Goal: Navigation & Orientation: Find specific page/section

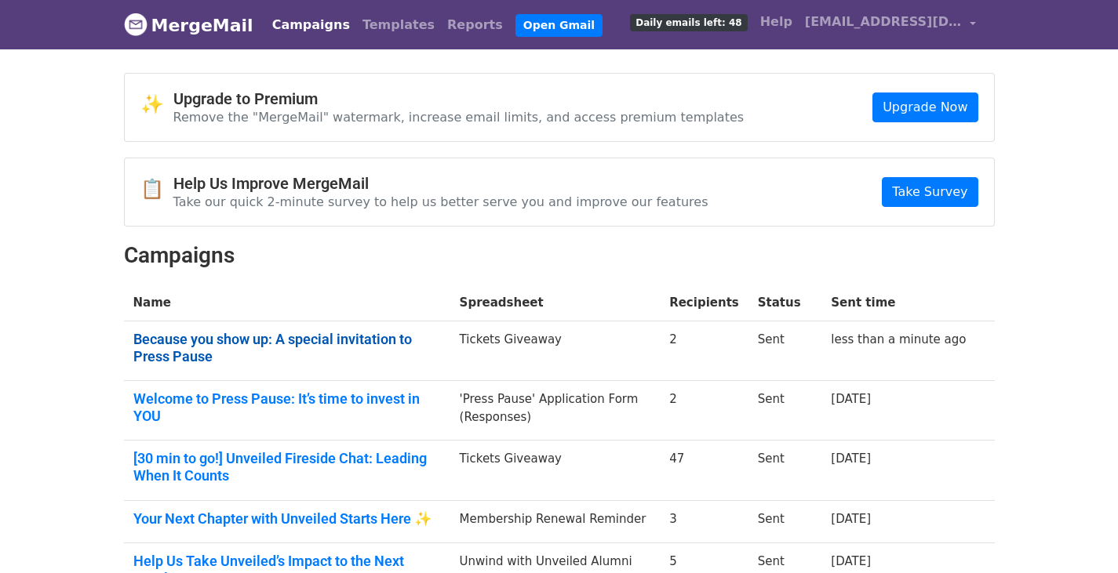
click at [205, 343] on link "Because you show up: A special invitation to Press Pause" at bounding box center [286, 348] width 307 height 34
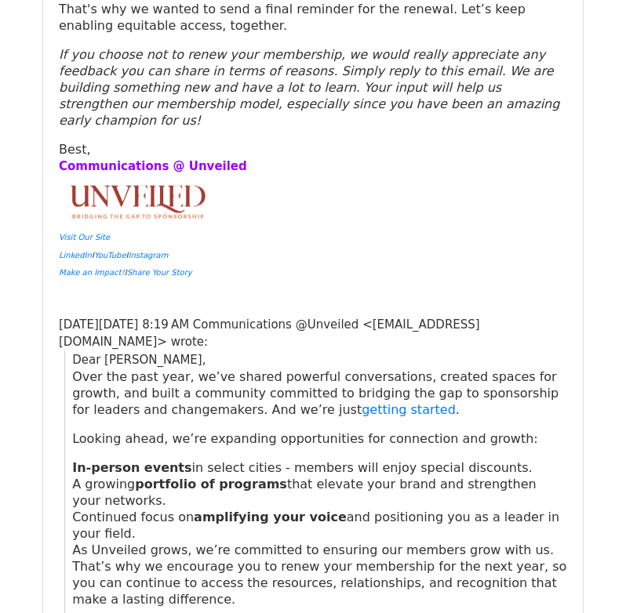
scroll to position [3540, 0]
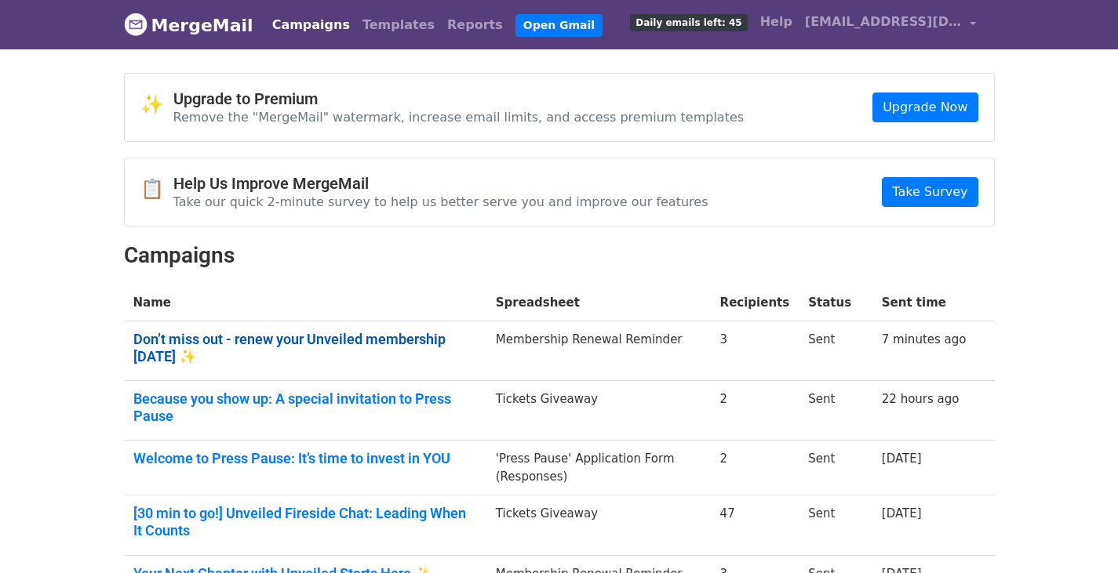
click at [295, 338] on link "Don’t miss out - renew your Unveiled membership [DATE] ✨" at bounding box center [305, 348] width 344 height 34
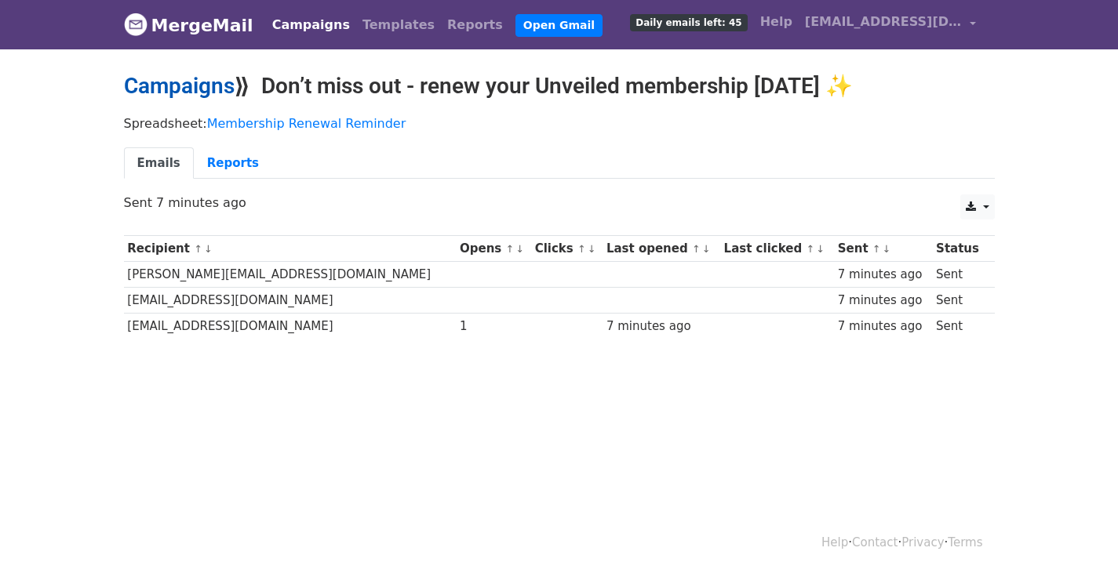
click at [173, 92] on link "Campaigns" at bounding box center [179, 86] width 111 height 26
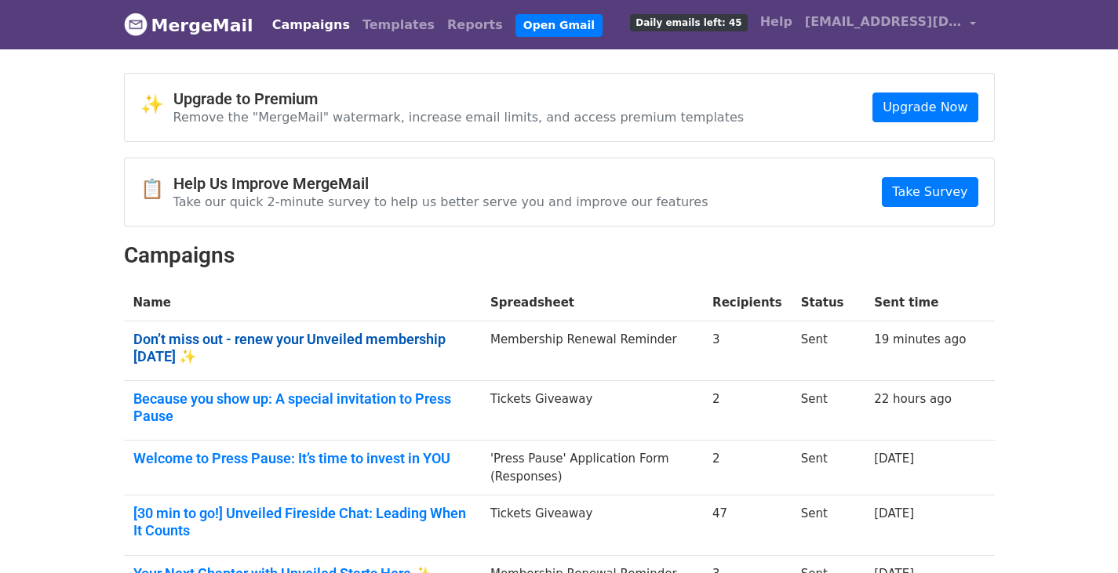
click at [355, 341] on link "Don’t miss out - renew your Unveiled membership today ✨" at bounding box center [302, 348] width 338 height 34
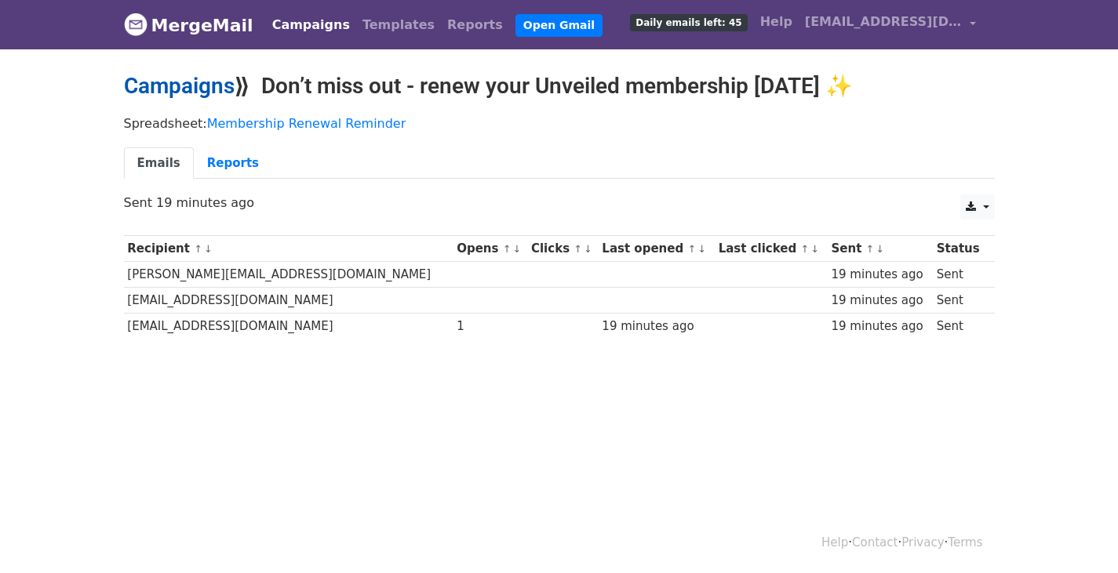
click at [183, 93] on link "Campaigns" at bounding box center [179, 86] width 111 height 26
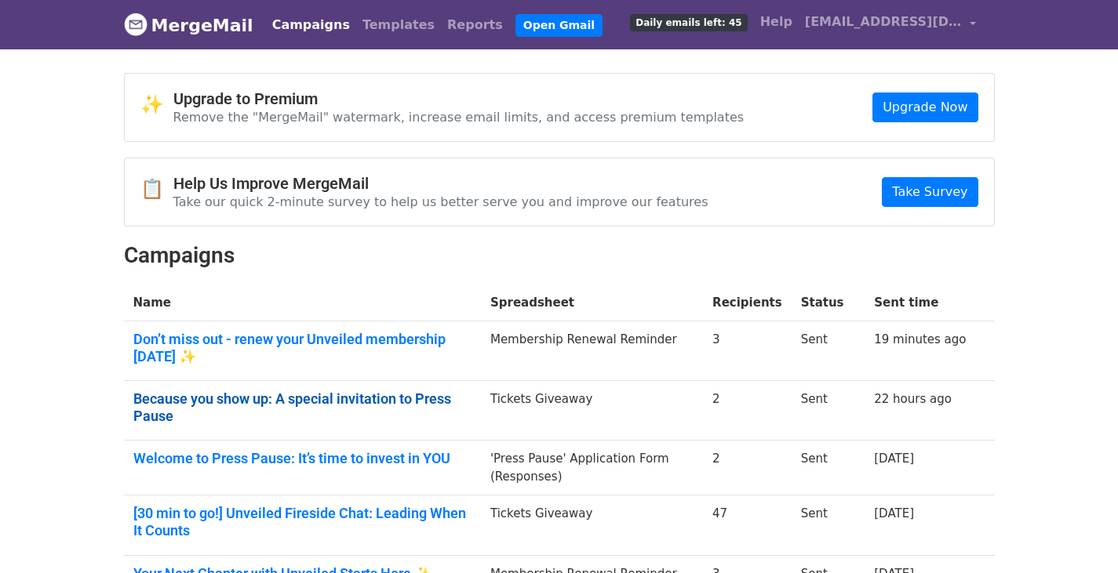
click at [314, 391] on link "Because you show up: A special invitation to Press Pause" at bounding box center [302, 408] width 338 height 34
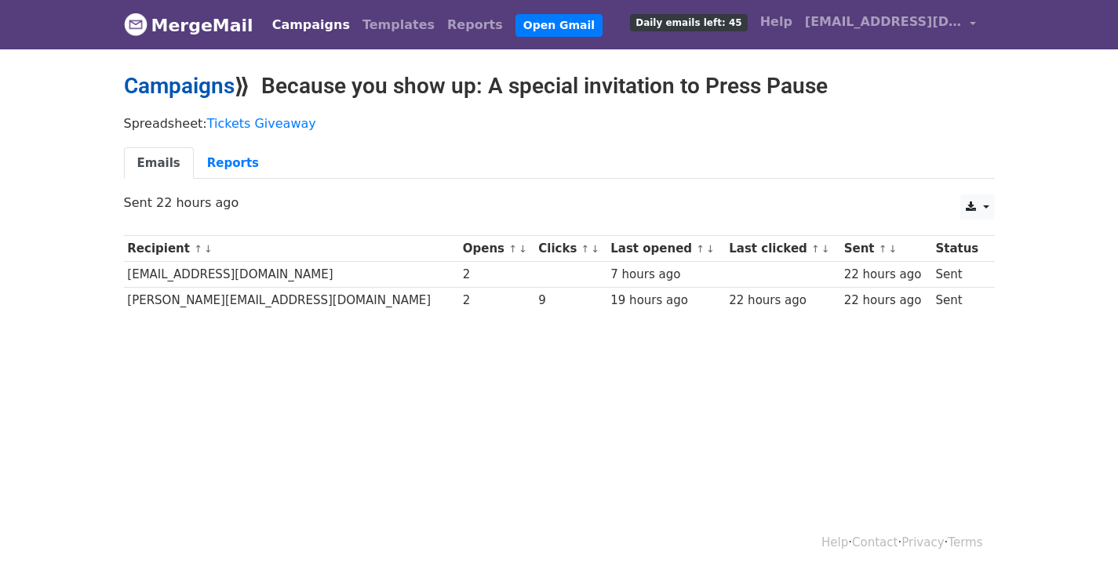
click at [180, 85] on link "Campaigns" at bounding box center [179, 86] width 111 height 26
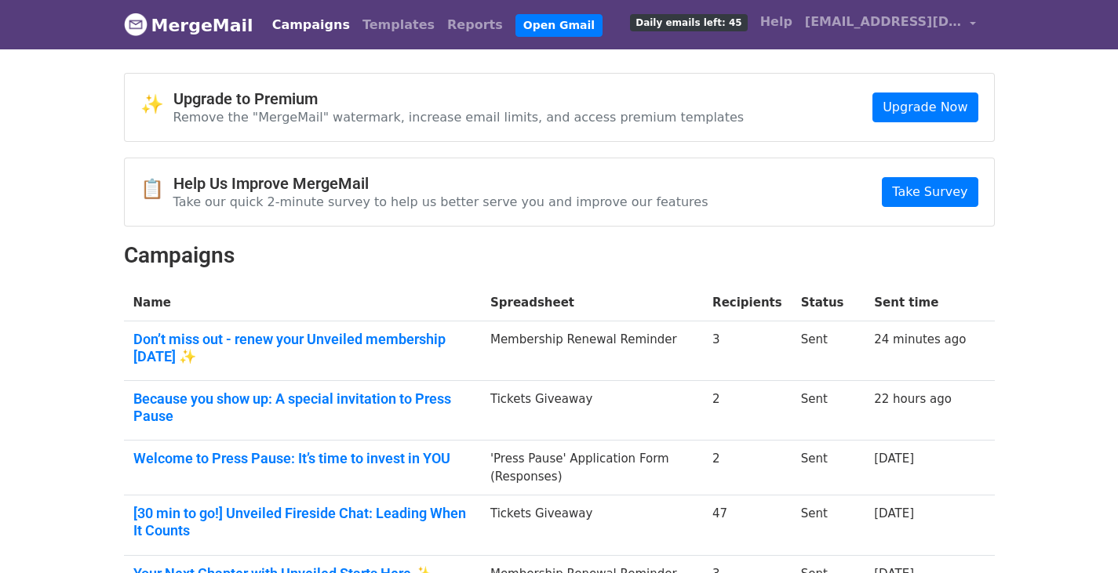
click at [211, 325] on td "Don’t miss out - renew your Unveiled membership today ✨" at bounding box center [302, 352] width 357 height 60
click at [220, 340] on link "Don’t miss out - renew your Unveiled membership today ✨" at bounding box center [302, 348] width 338 height 34
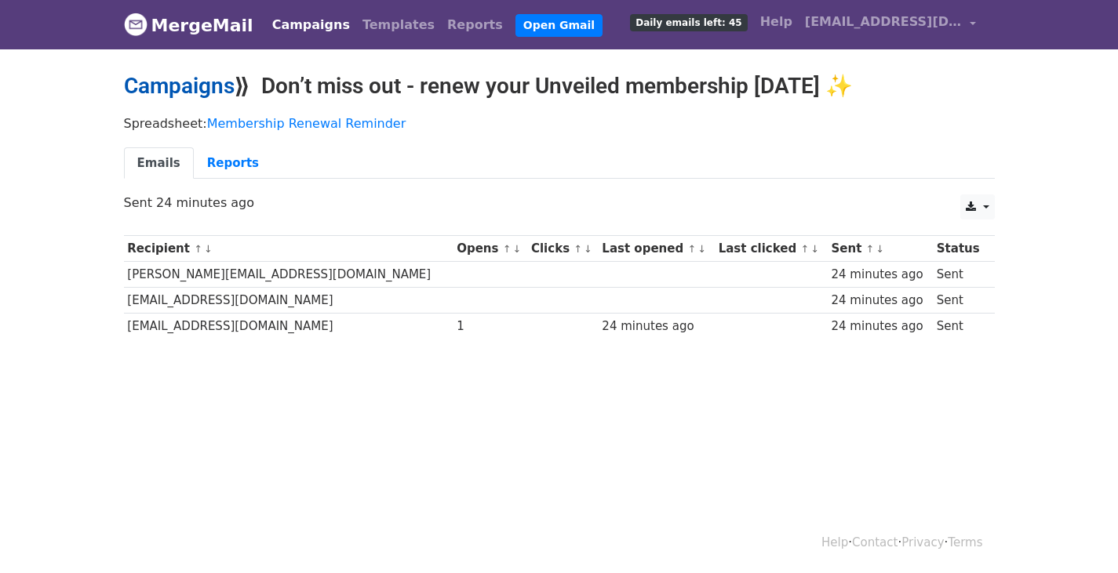
click at [190, 84] on link "Campaigns" at bounding box center [179, 86] width 111 height 26
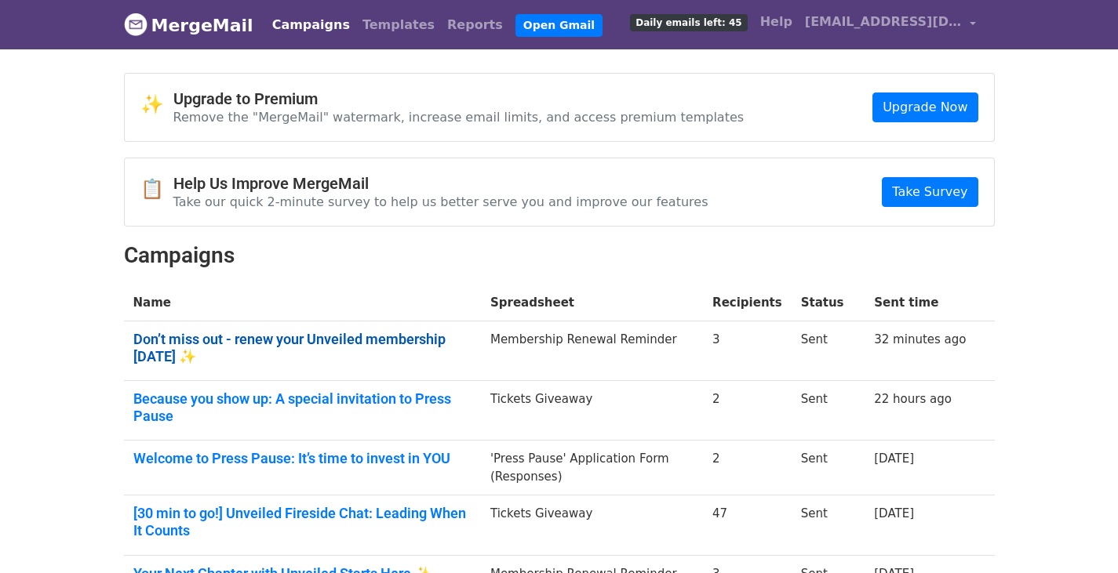
click at [231, 334] on link "Don’t miss out - renew your Unveiled membership [DATE] ✨" at bounding box center [302, 348] width 338 height 34
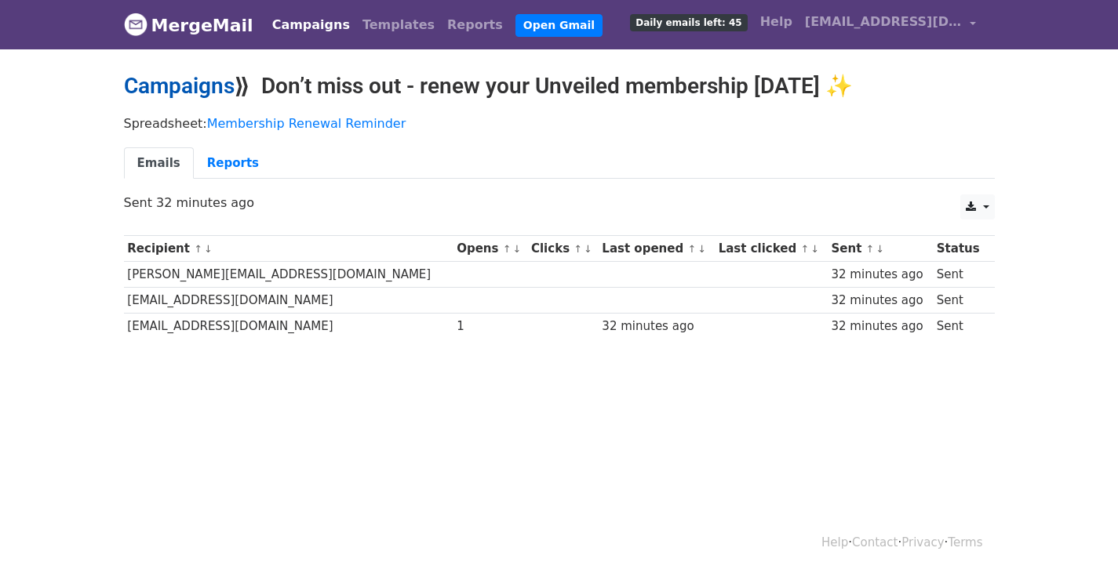
click at [198, 83] on link "Campaigns" at bounding box center [179, 86] width 111 height 26
